Goal: Navigation & Orientation: Find specific page/section

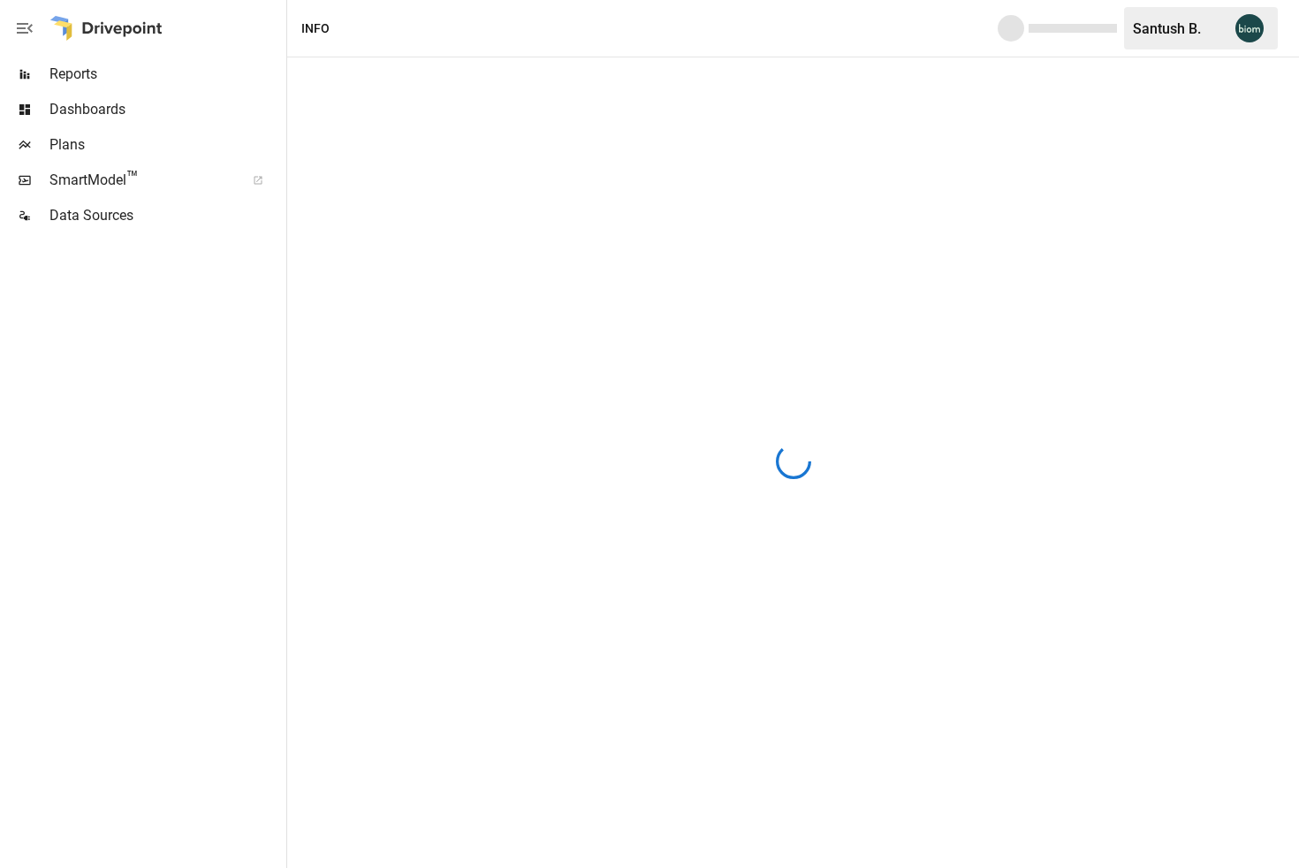
click at [96, 184] on span "SmartModel ™" at bounding box center [141, 180] width 184 height 21
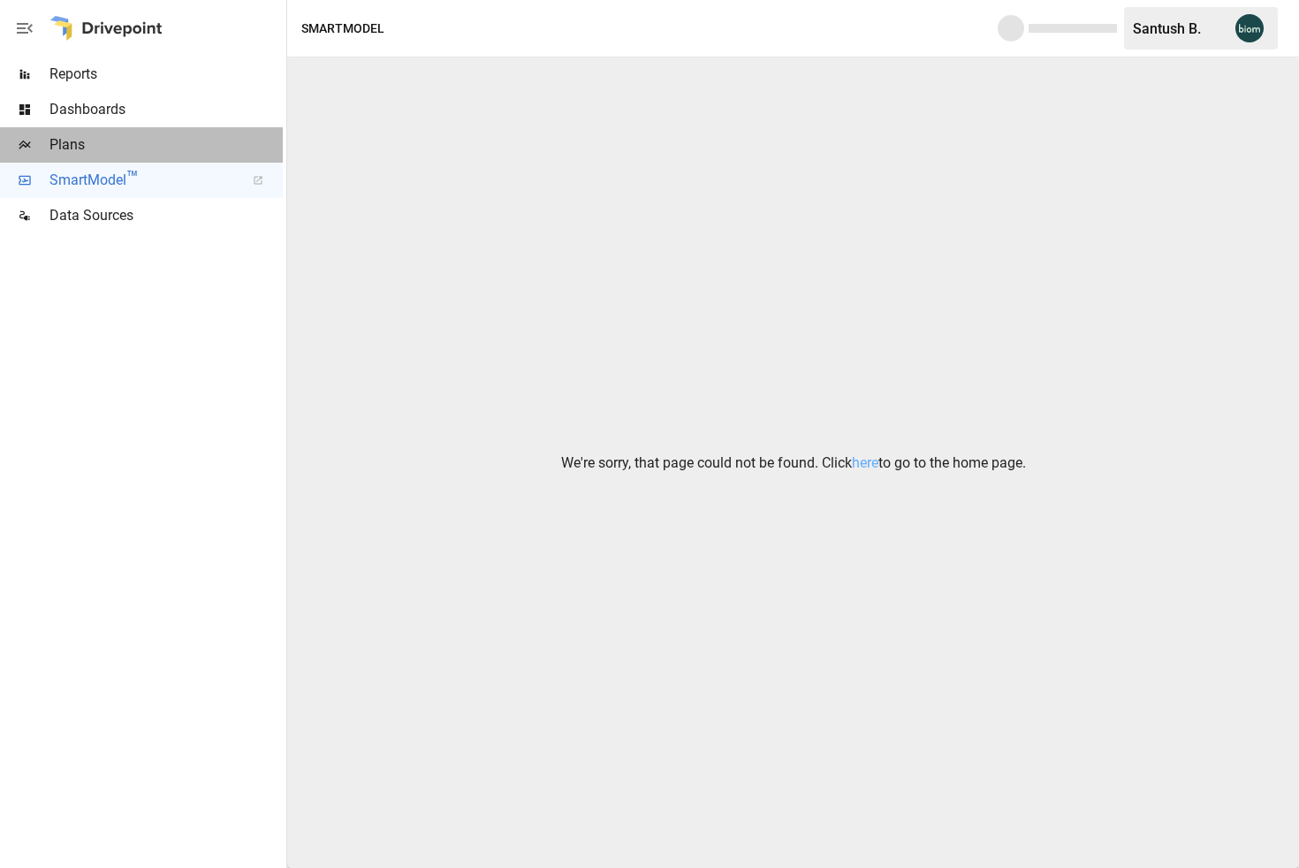
click at [84, 148] on span "Plans" at bounding box center [165, 144] width 233 height 21
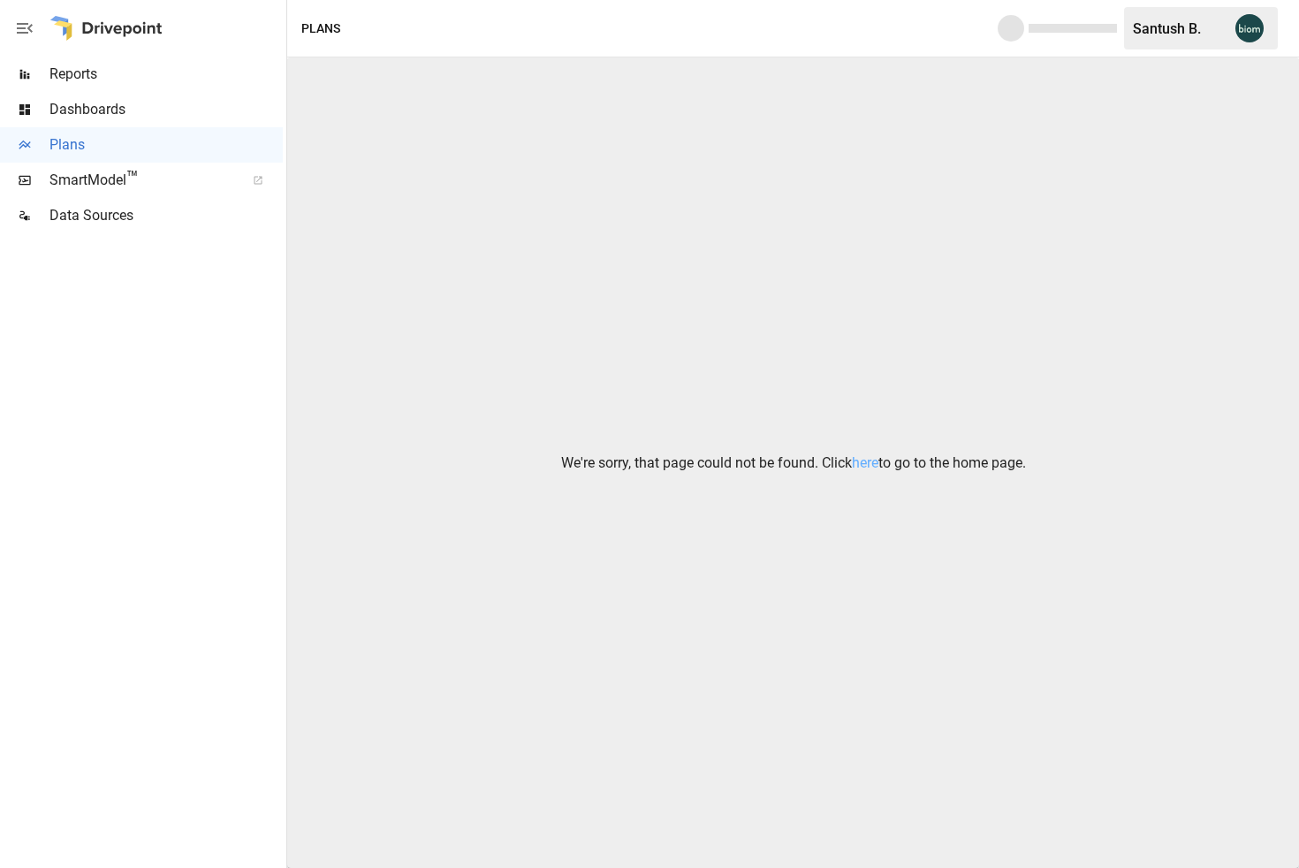
click at [129, 118] on span "Dashboards" at bounding box center [165, 109] width 233 height 21
click at [874, 460] on link "here" at bounding box center [865, 462] width 27 height 17
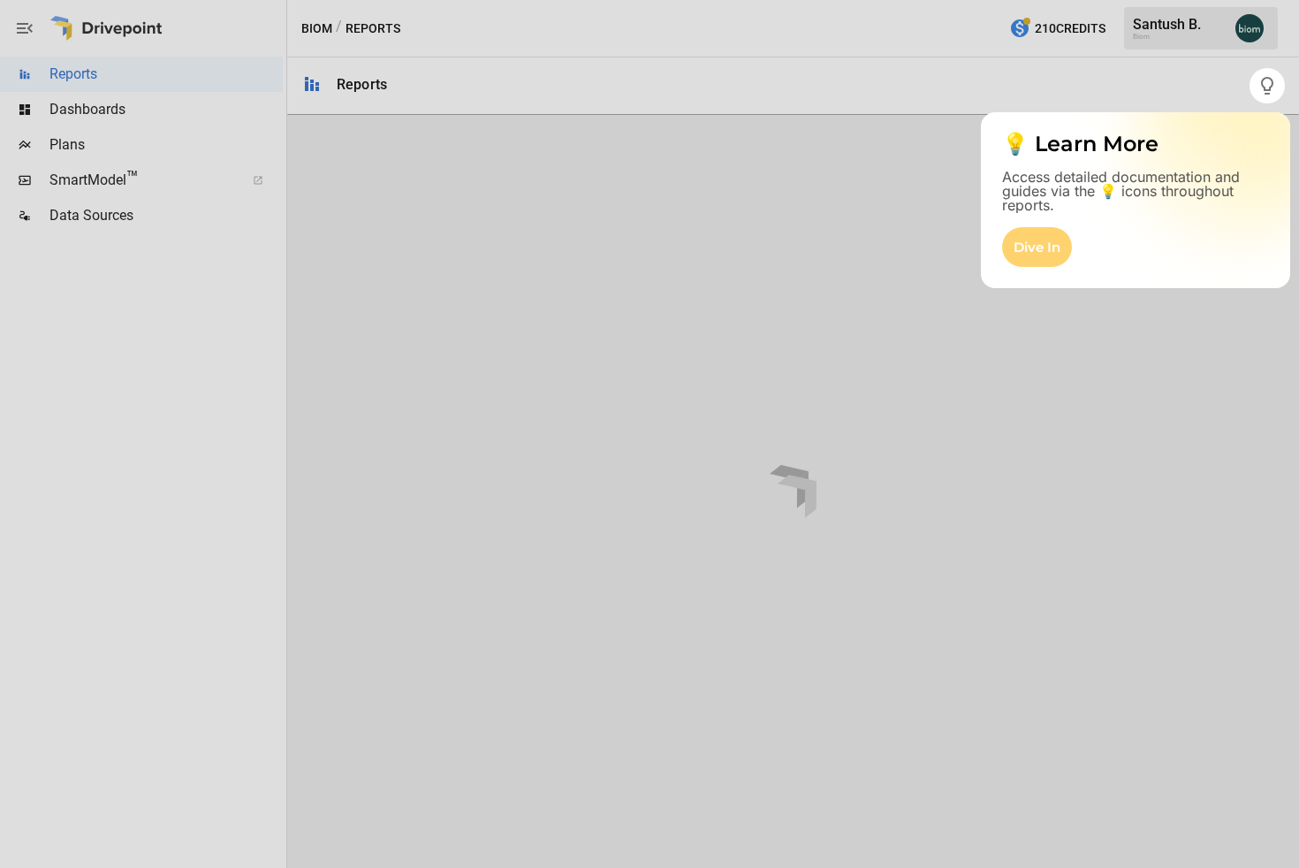
click at [1025, 244] on div "Dive In" at bounding box center [1037, 247] width 70 height 40
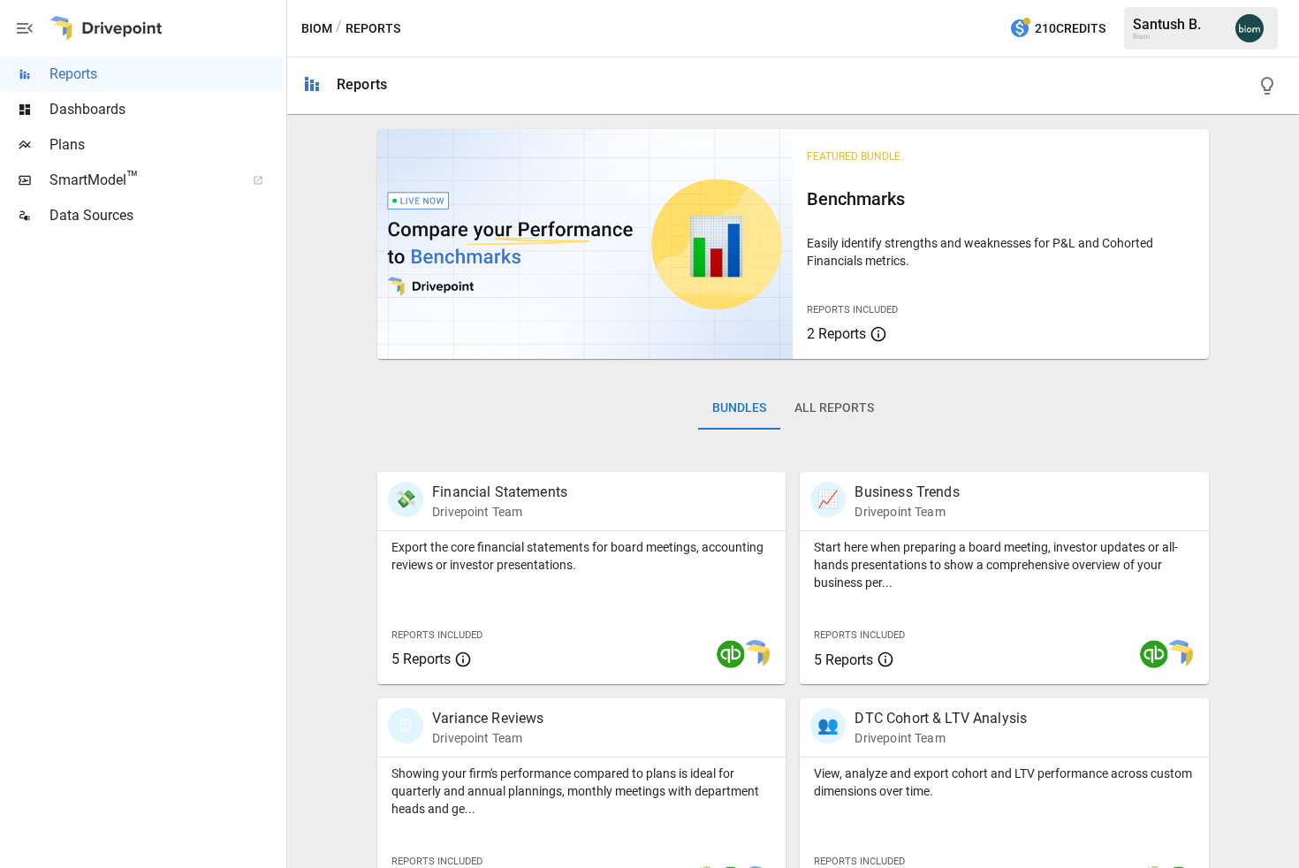
click at [449, 430] on div "Bundles All Reports" at bounding box center [793, 422] width 832 height 99
click at [467, 666] on icon at bounding box center [463, 659] width 15 height 15
click at [99, 110] on span "Dashboards" at bounding box center [165, 109] width 233 height 21
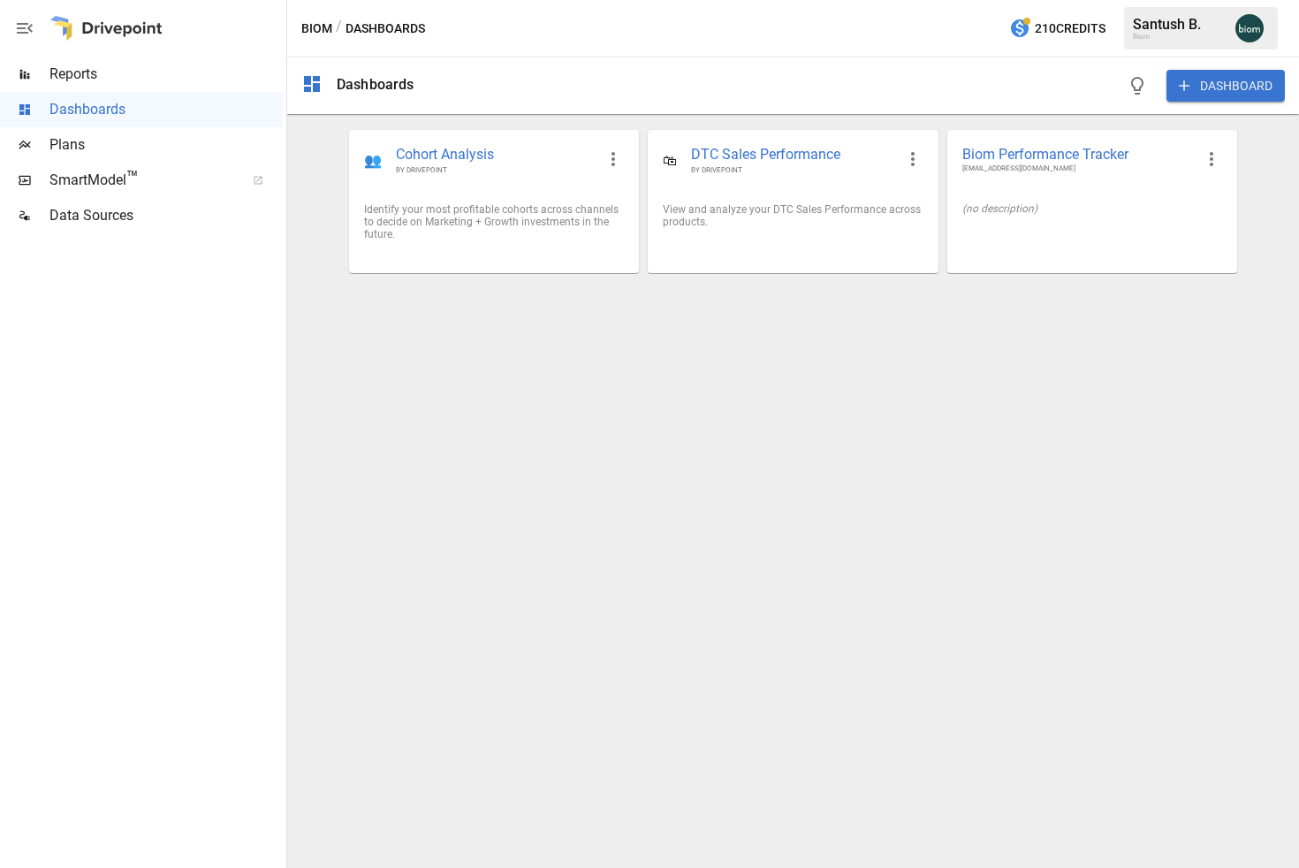
click at [632, 329] on div "Dashboards DASHBOARD 👥 Cohort Analysis BY DRIVEPOINT Identify your most profita…" at bounding box center [793, 462] width 1012 height 810
click at [763, 223] on div "View and analyze your DTC Sales Performance across products." at bounding box center [793, 215] width 260 height 25
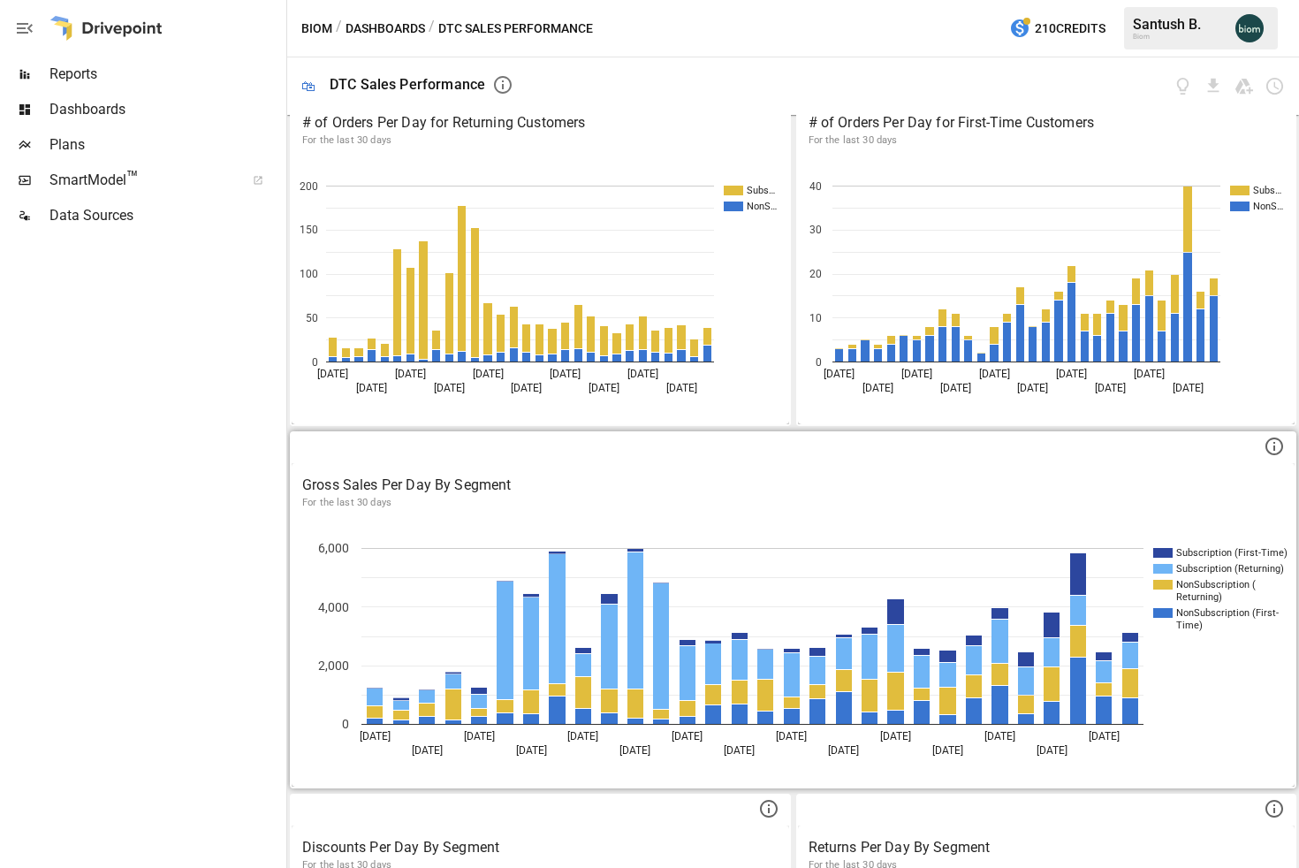
scroll to position [221, 0]
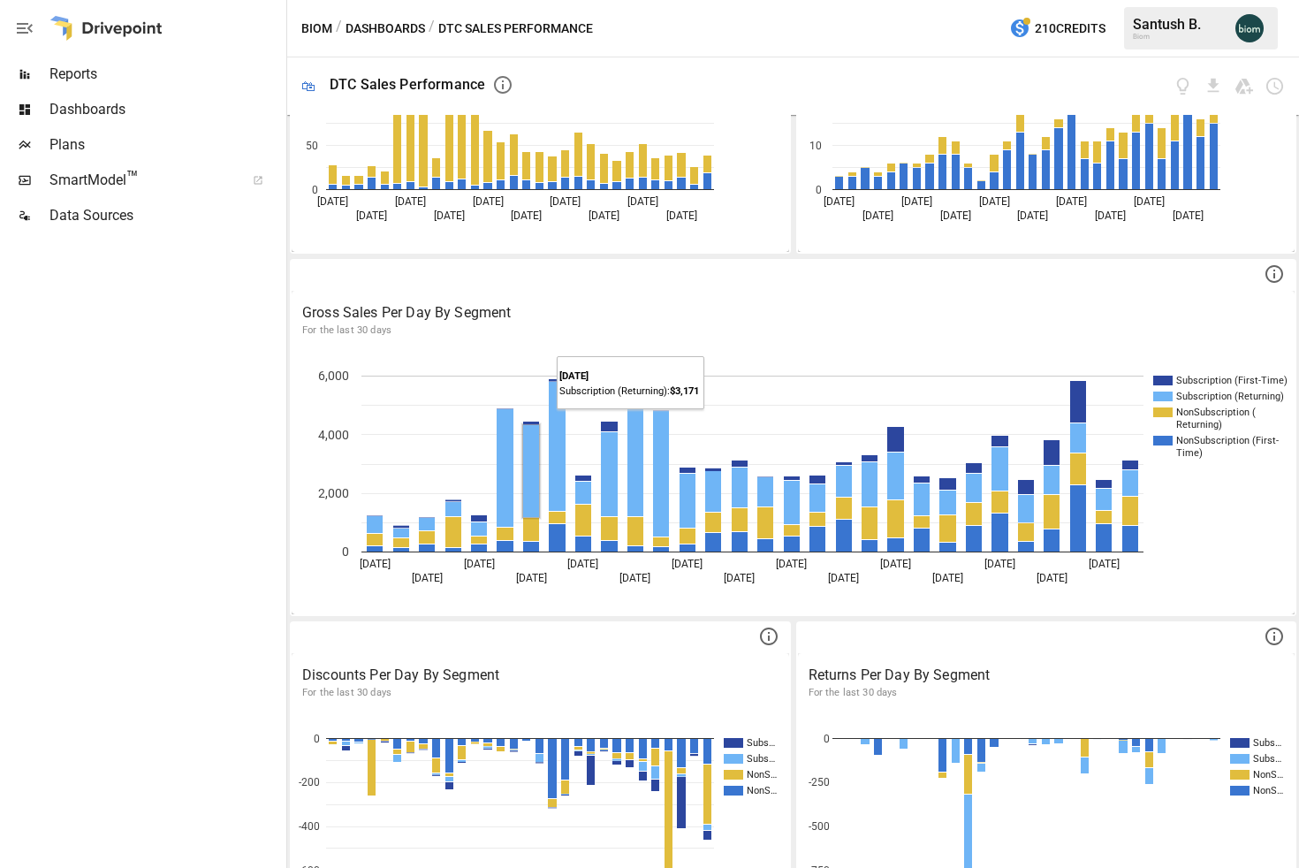
click at [528, 463] on rect "A chart." at bounding box center [531, 471] width 16 height 92
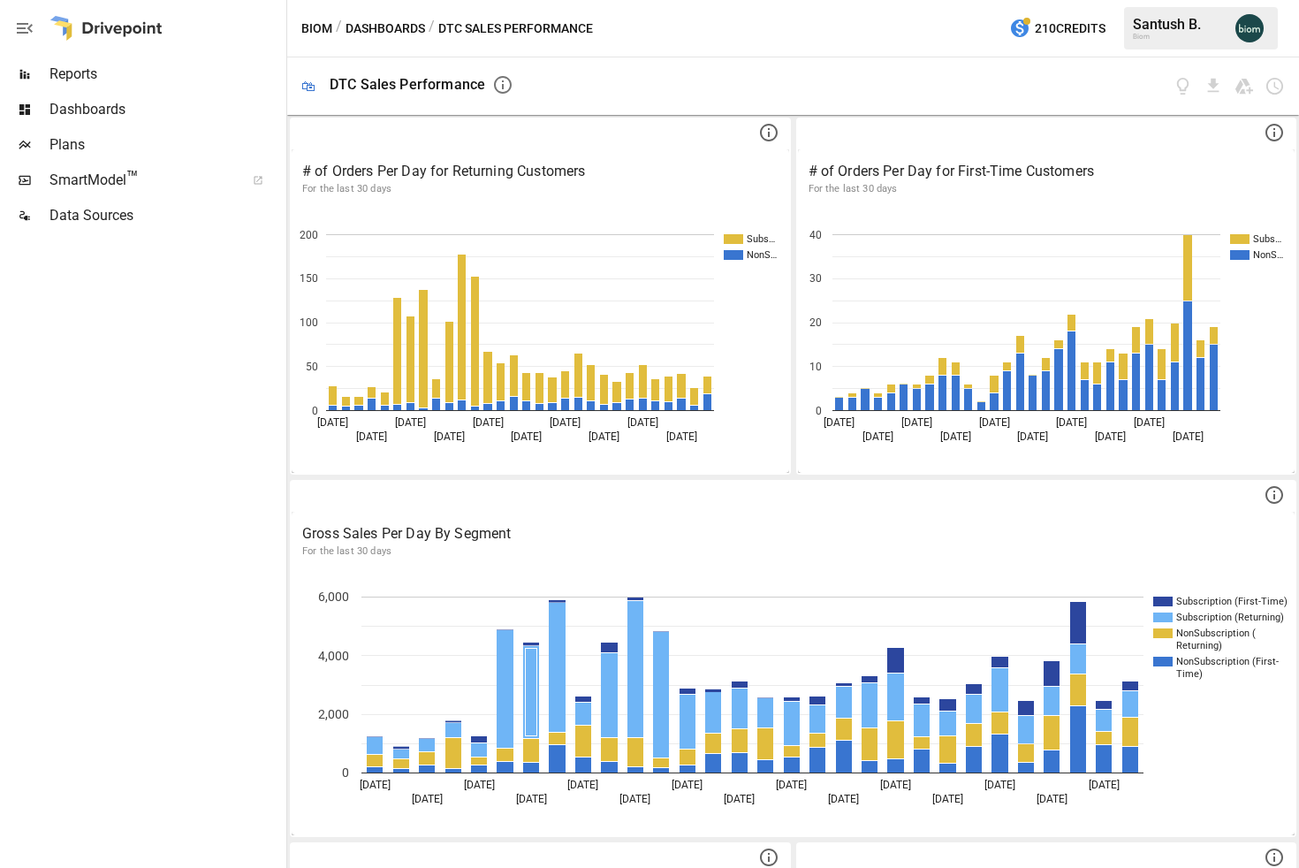
scroll to position [0, 0]
click at [26, 27] on icon "button" at bounding box center [24, 28] width 21 height 21
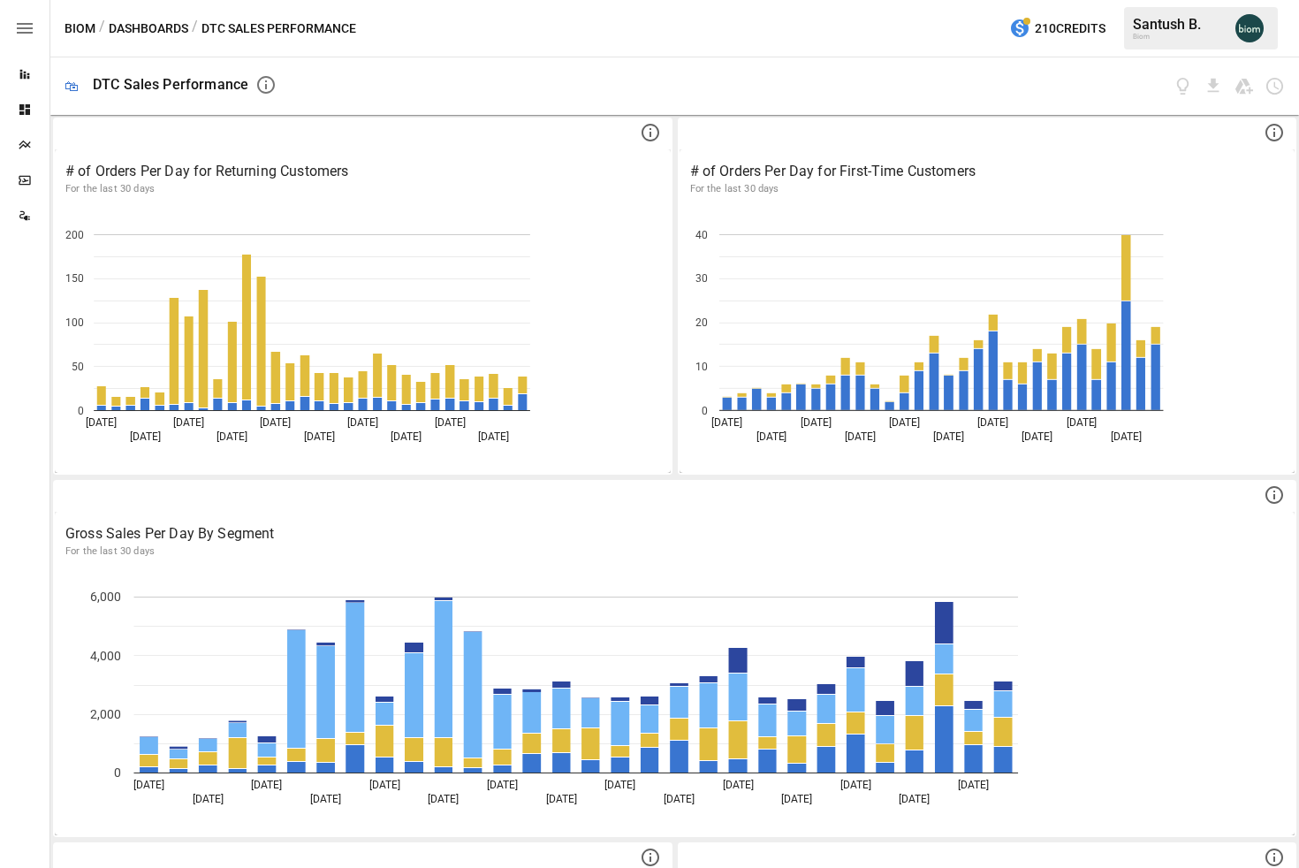
click at [26, 27] on icon "button" at bounding box center [24, 28] width 21 height 21
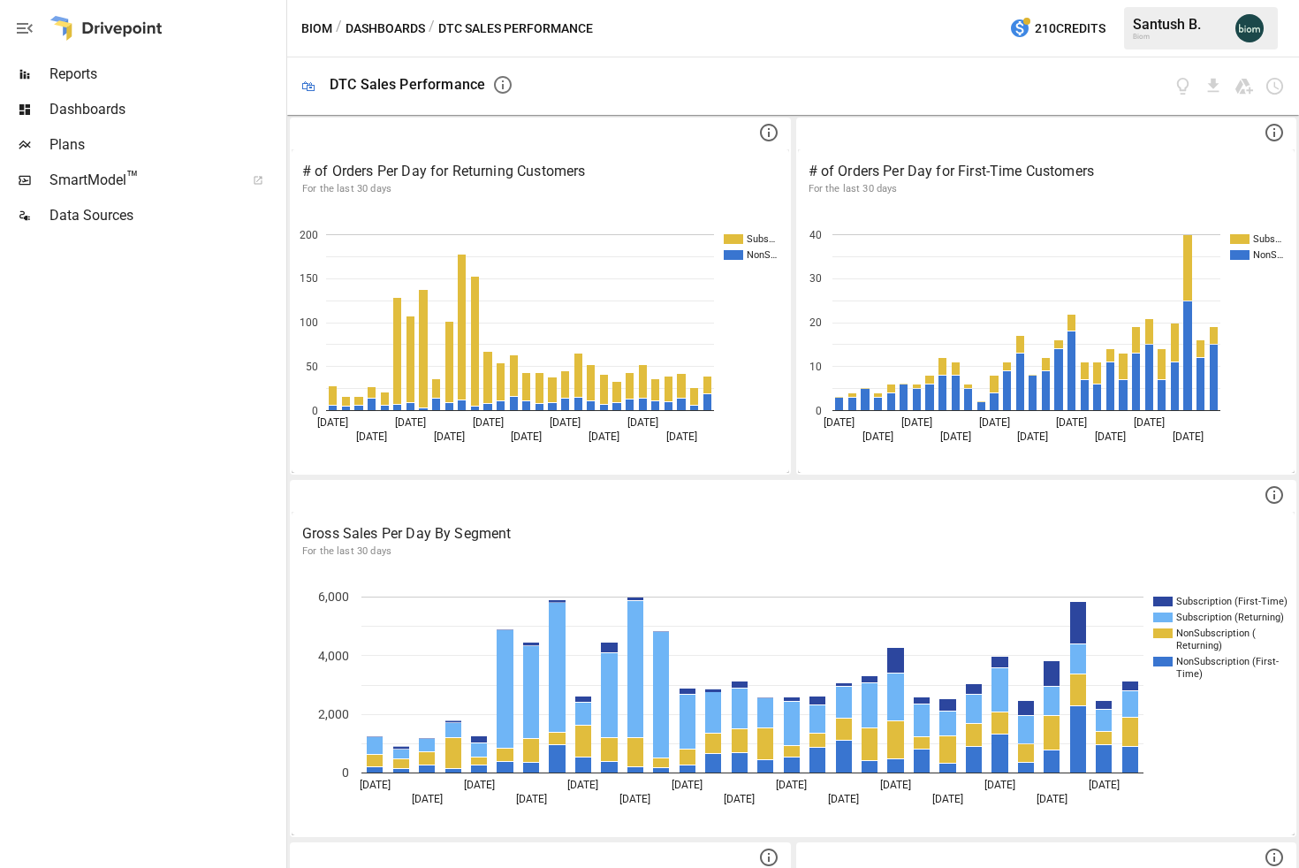
click at [103, 153] on span "Plans" at bounding box center [165, 144] width 233 height 21
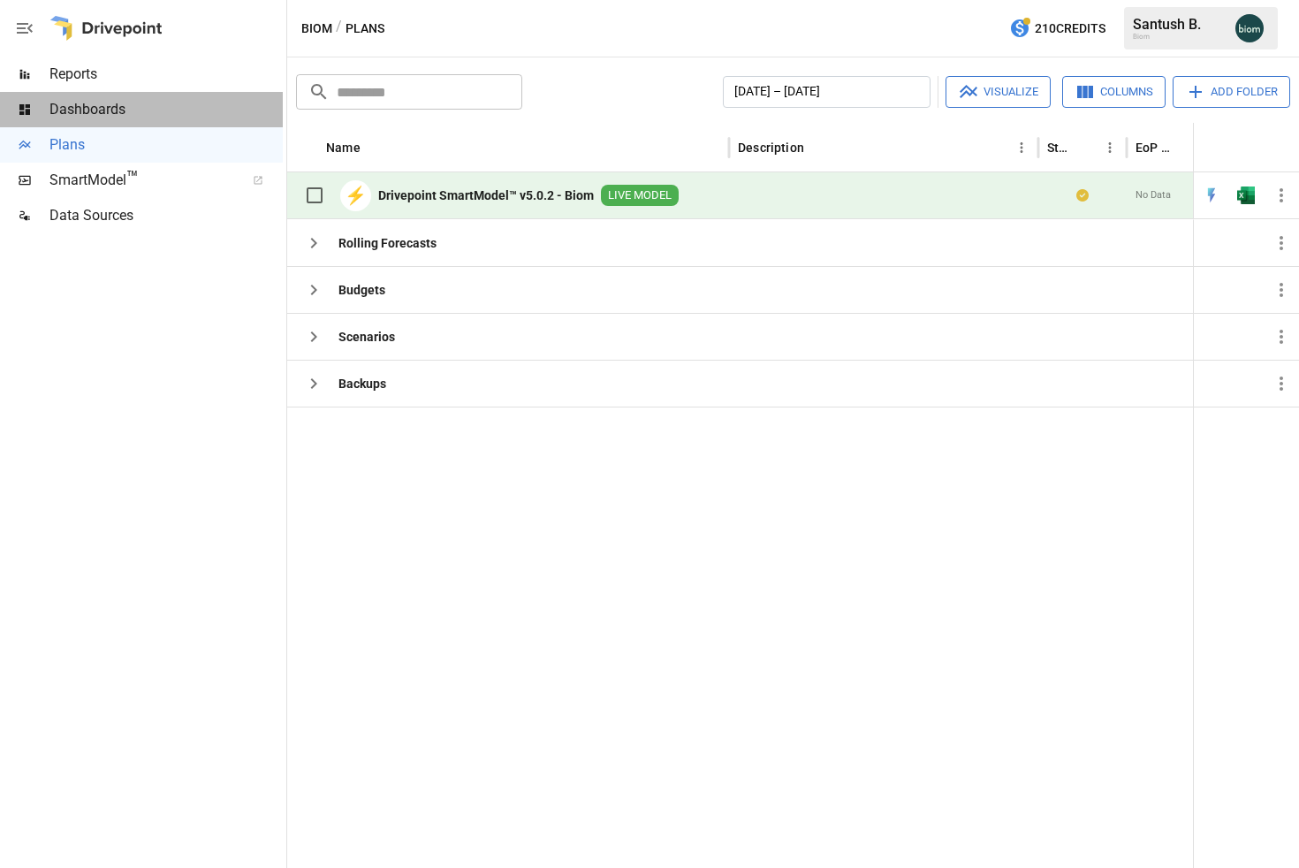
click at [94, 106] on span "Dashboards" at bounding box center [165, 109] width 233 height 21
